Goal: Information Seeking & Learning: Learn about a topic

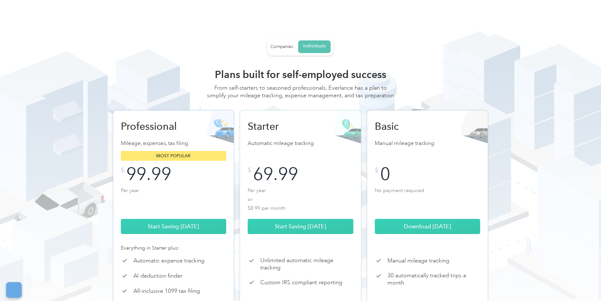
click at [305, 47] on div "Individuals" at bounding box center [314, 46] width 22 height 6
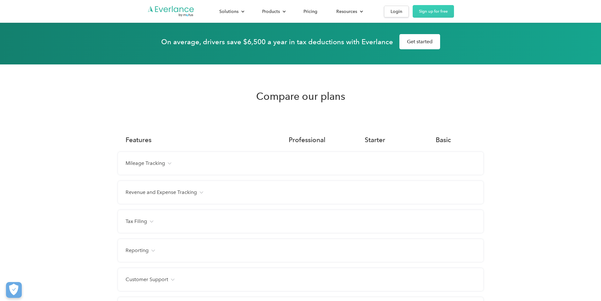
scroll to position [347, 0]
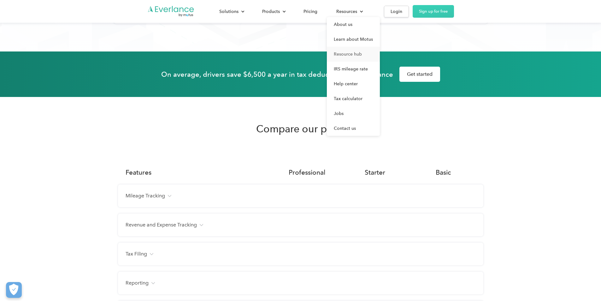
click at [380, 54] on link "Resource hub" at bounding box center [353, 54] width 53 height 15
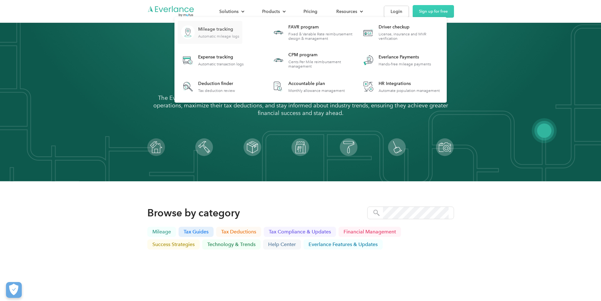
click at [239, 33] on div "Mileage tracking Automatic mileage logs" at bounding box center [218, 32] width 41 height 12
